Goal: Information Seeking & Learning: Learn about a topic

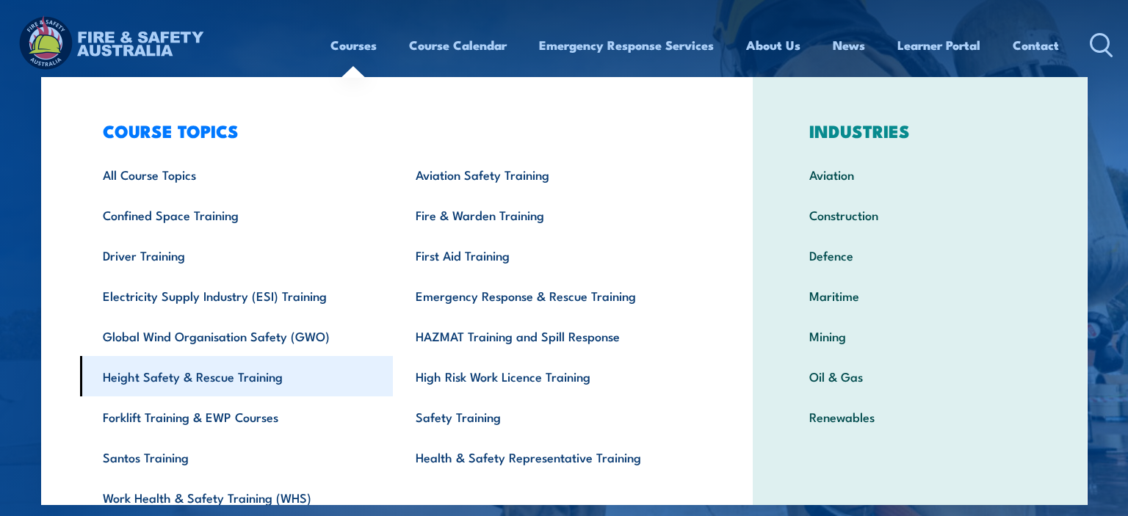
scroll to position [3, 0]
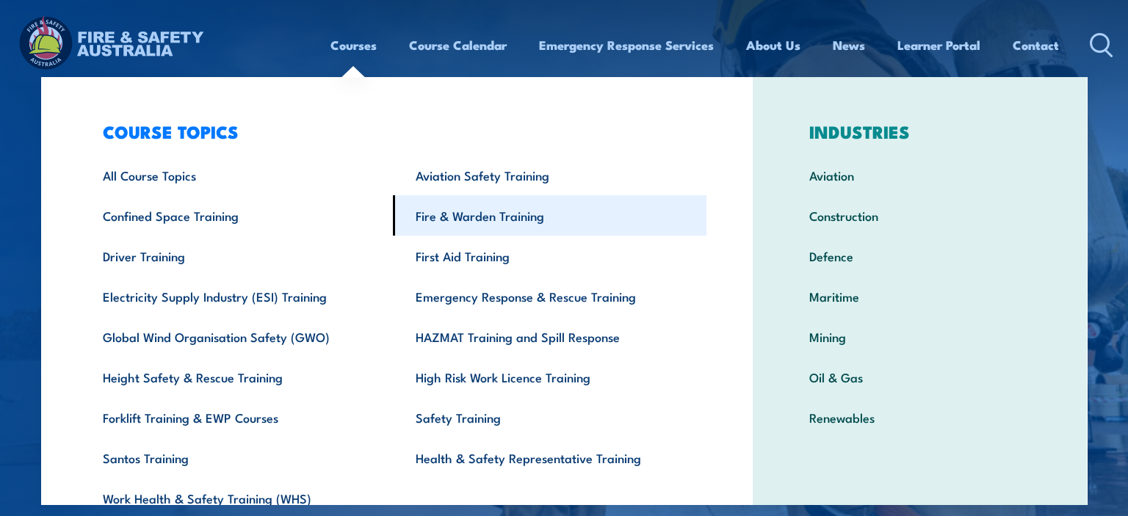
click at [494, 227] on link "Fire & Warden Training" at bounding box center [549, 215] width 313 height 40
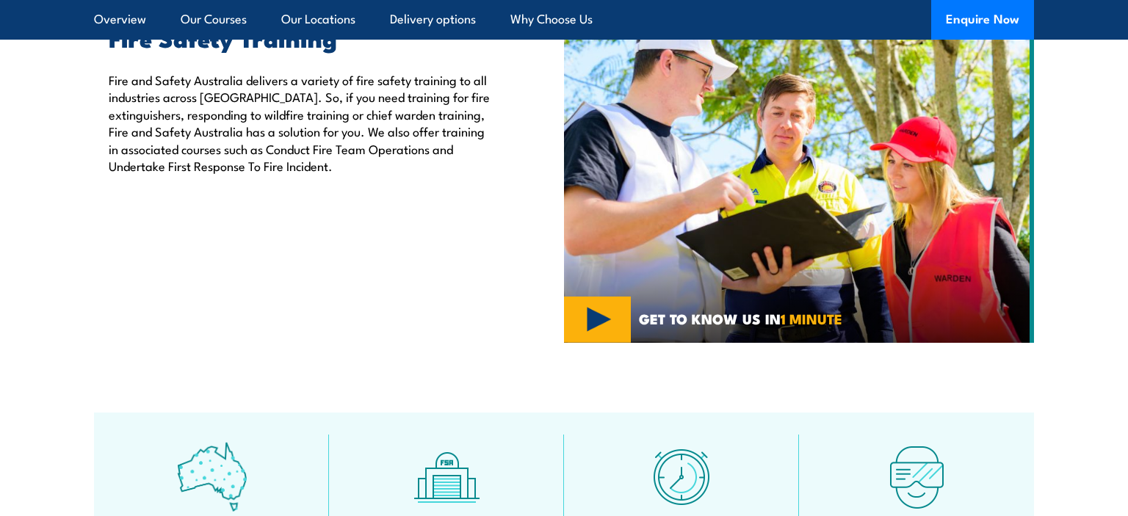
scroll to position [534, 0]
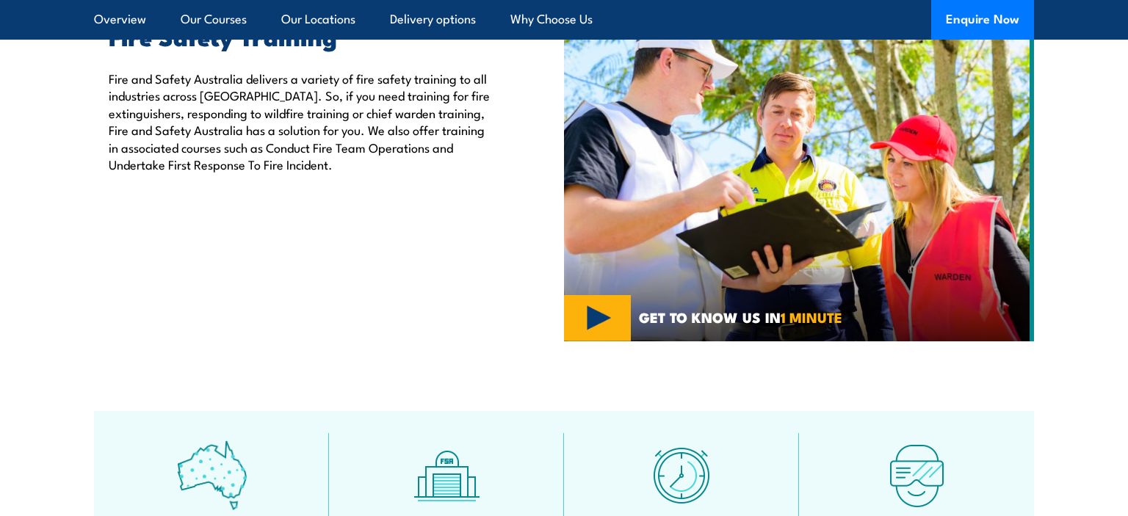
click at [589, 318] on img at bounding box center [799, 165] width 470 height 352
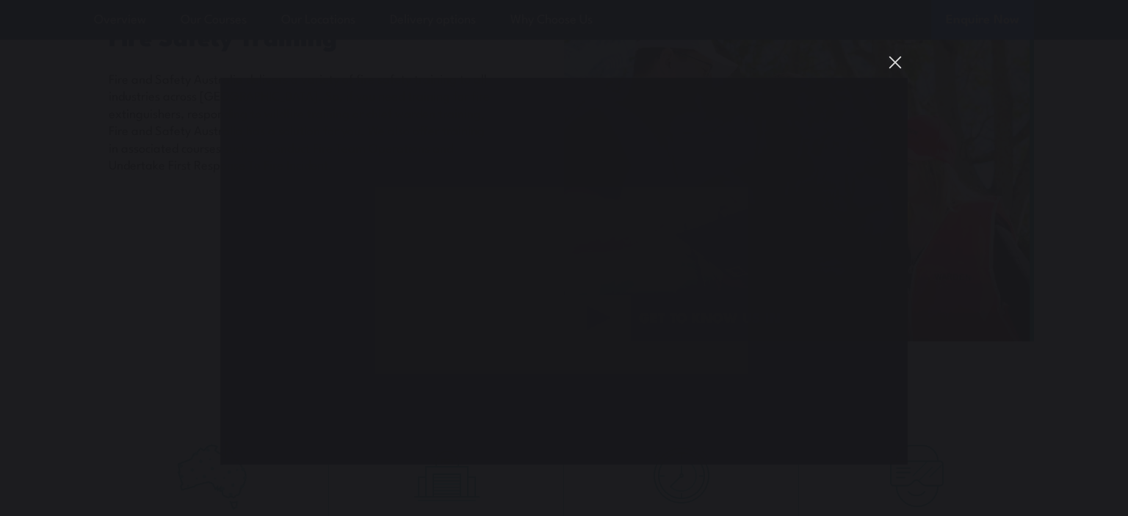
click at [893, 66] on button "You can close this modal content with the ESC key" at bounding box center [894, 62] width 25 height 25
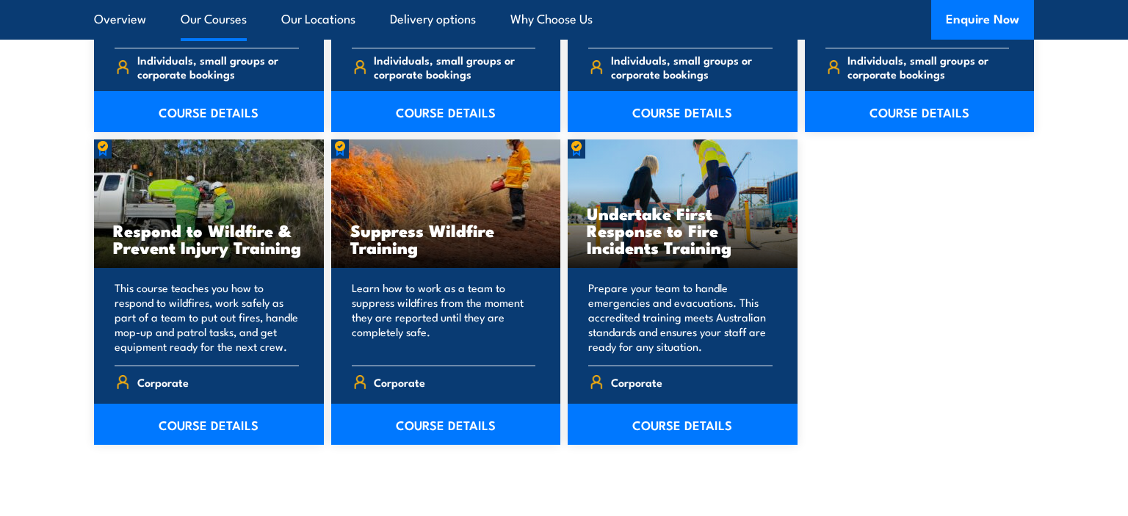
scroll to position [2221, 0]
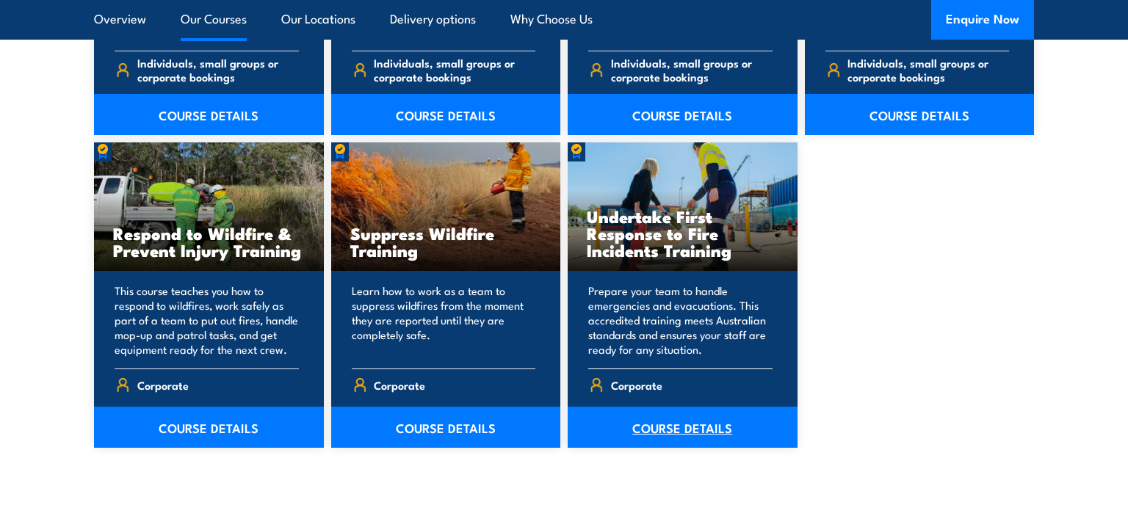
click at [668, 428] on link "COURSE DETAILS" at bounding box center [682, 427] width 230 height 41
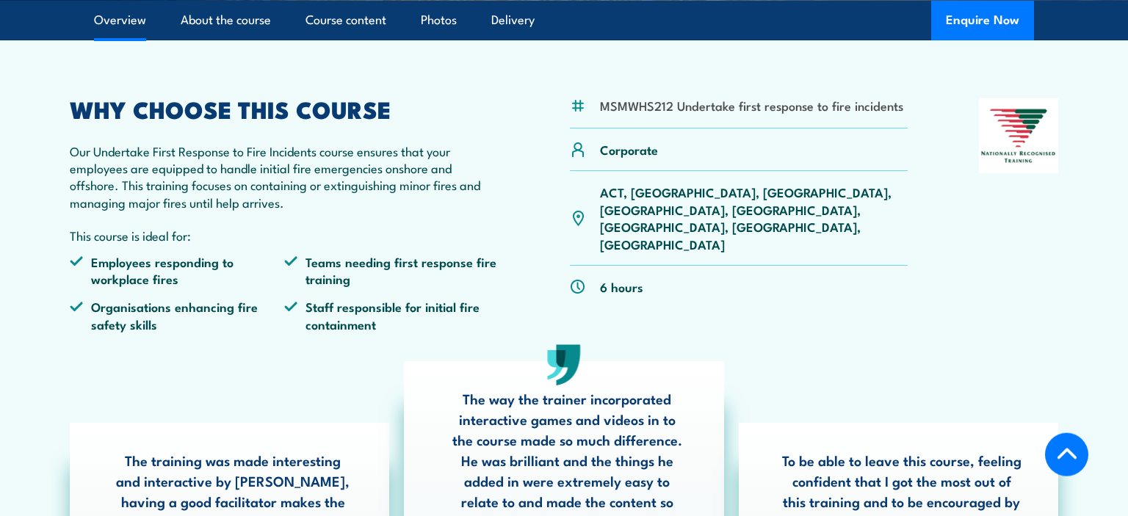
scroll to position [489, 0]
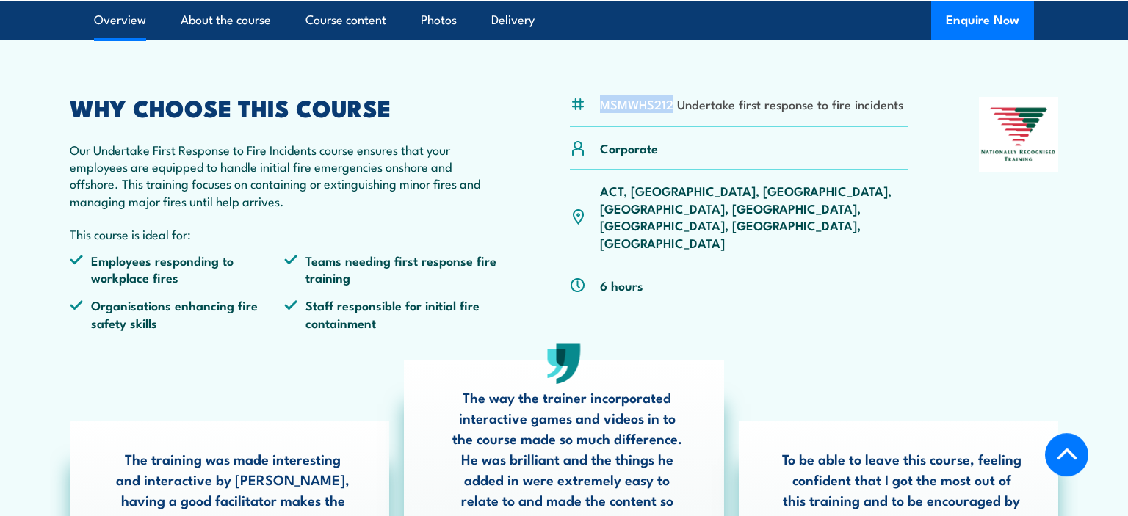
drag, startPoint x: 671, startPoint y: 105, endPoint x: 602, endPoint y: 106, distance: 69.0
click at [602, 106] on li "MSMWHS212 Undertake first response to fire incidents" at bounding box center [751, 103] width 303 height 17
copy li "MSMWHS212"
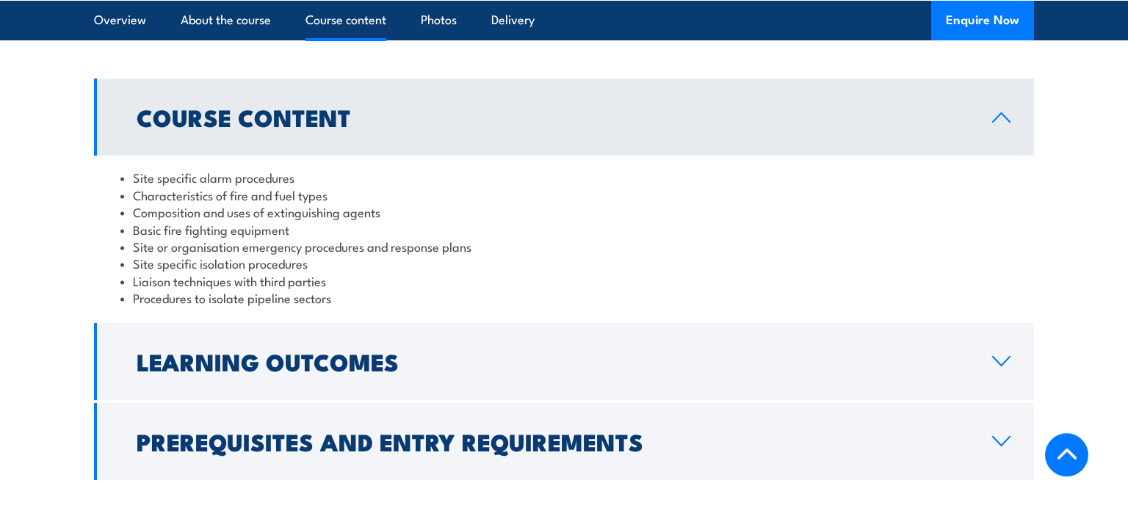
scroll to position [1486, 0]
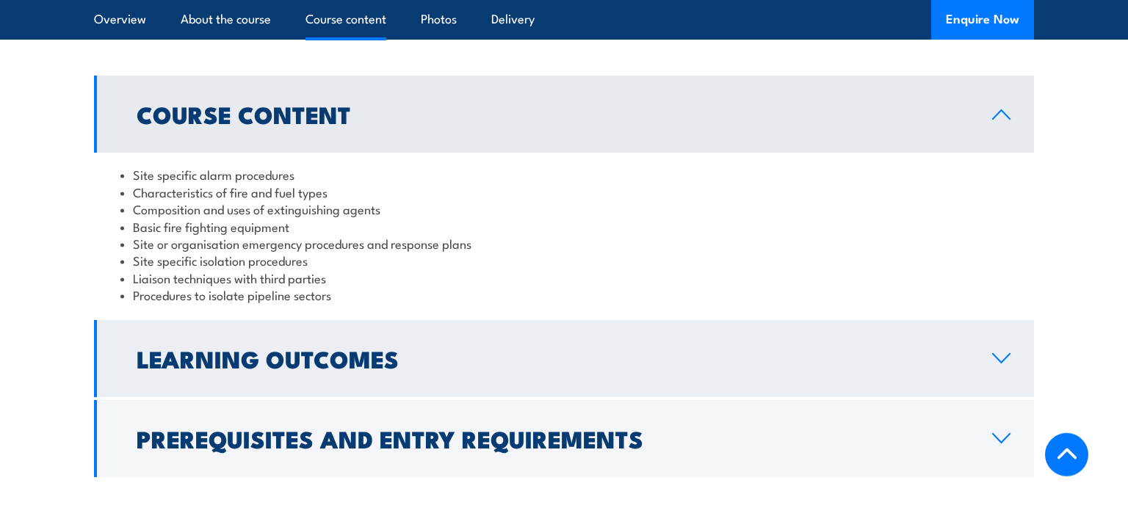
click at [791, 348] on h2 "Learning Outcomes" at bounding box center [553, 358] width 832 height 21
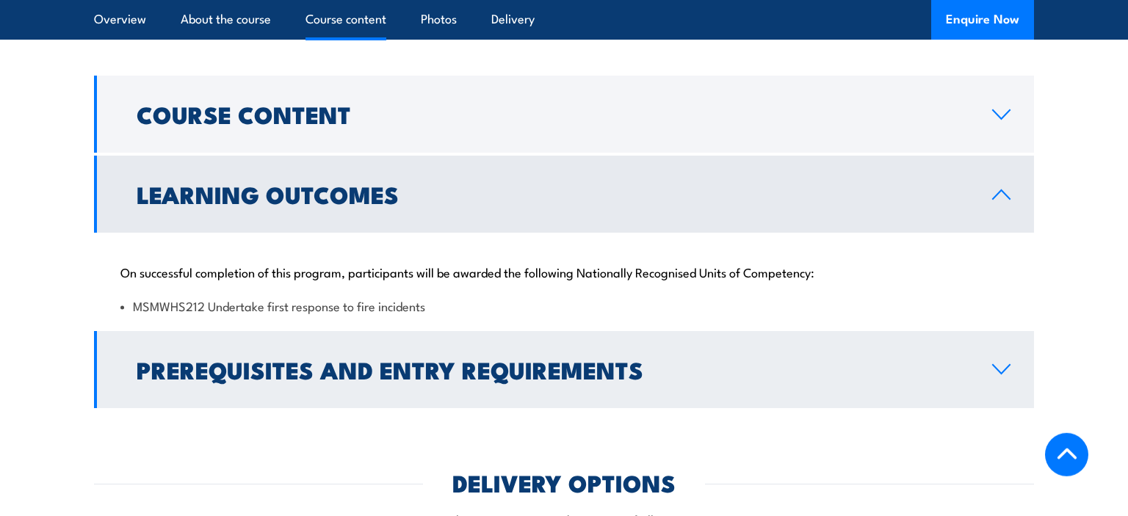
click at [733, 363] on link "Prerequisites and Entry Requirements" at bounding box center [564, 369] width 940 height 77
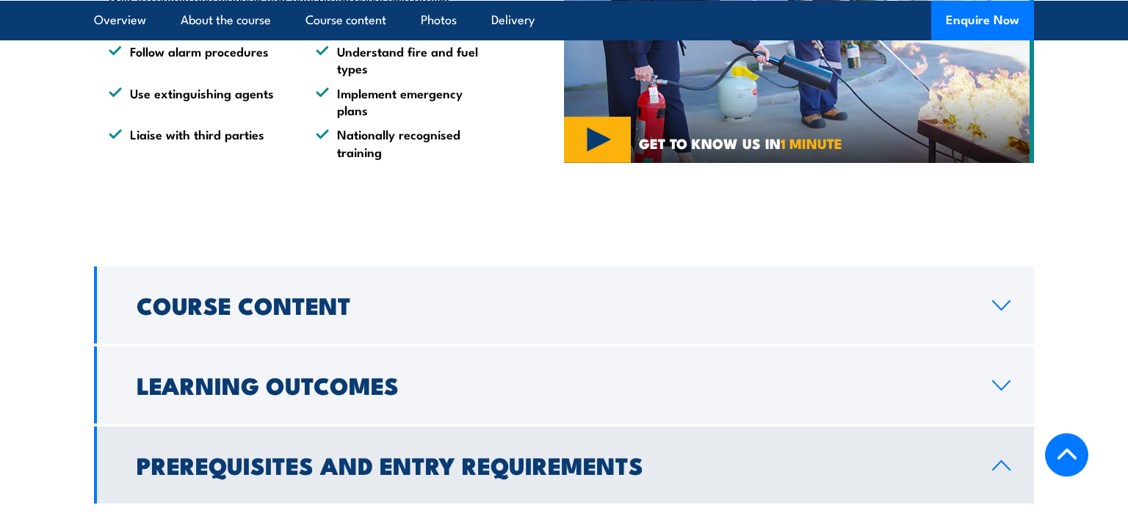
scroll to position [1295, 0]
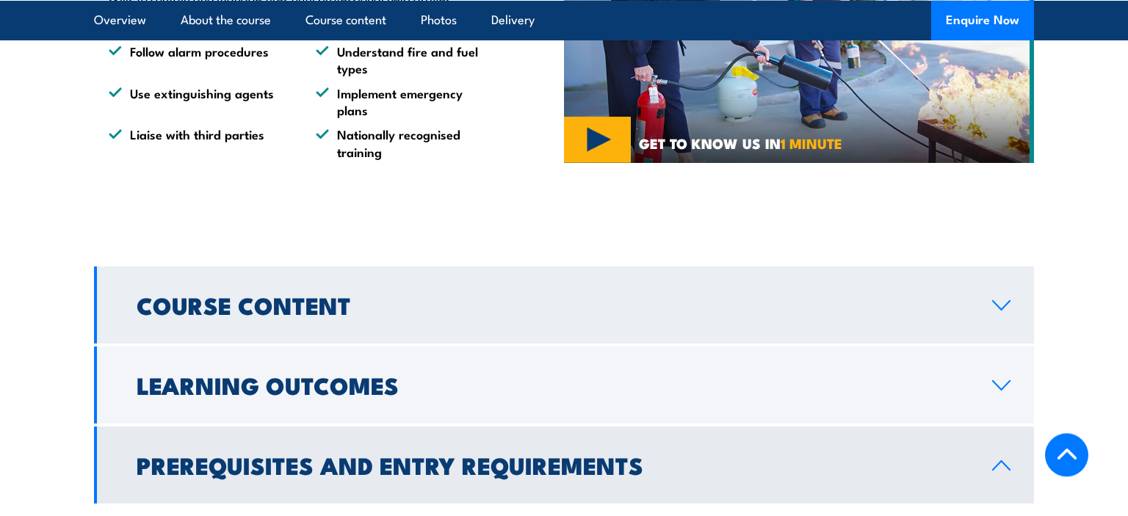
click at [721, 318] on link "Course Content" at bounding box center [564, 304] width 940 height 77
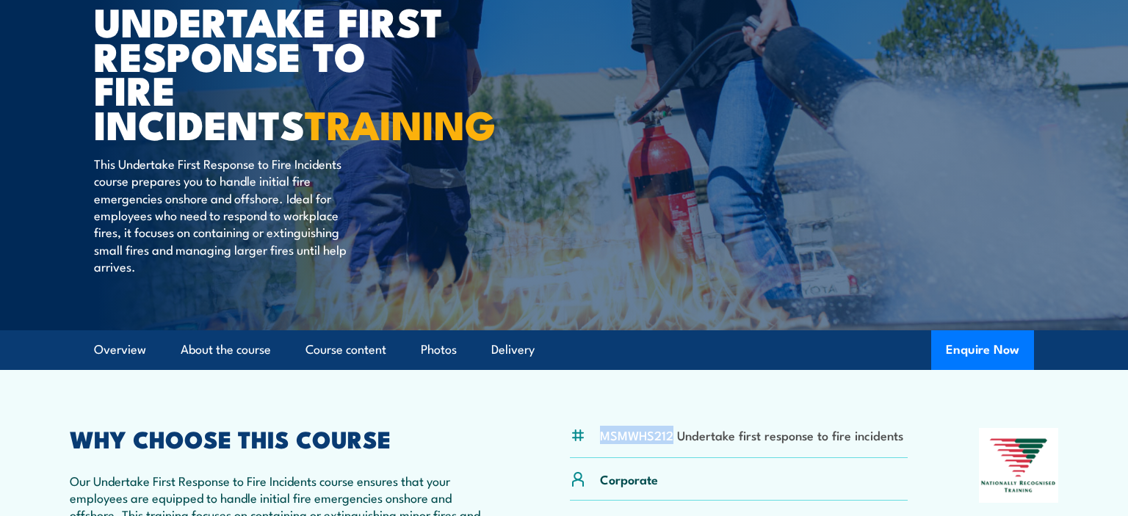
scroll to position [0, 0]
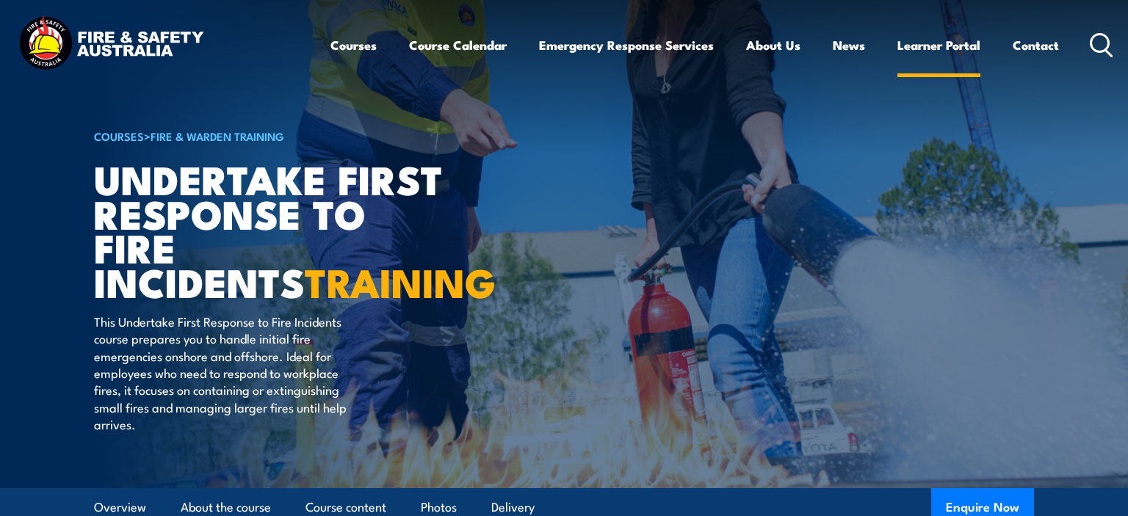
click at [949, 40] on link "Learner Portal" at bounding box center [938, 45] width 83 height 39
